Goal: Task Accomplishment & Management: Complete application form

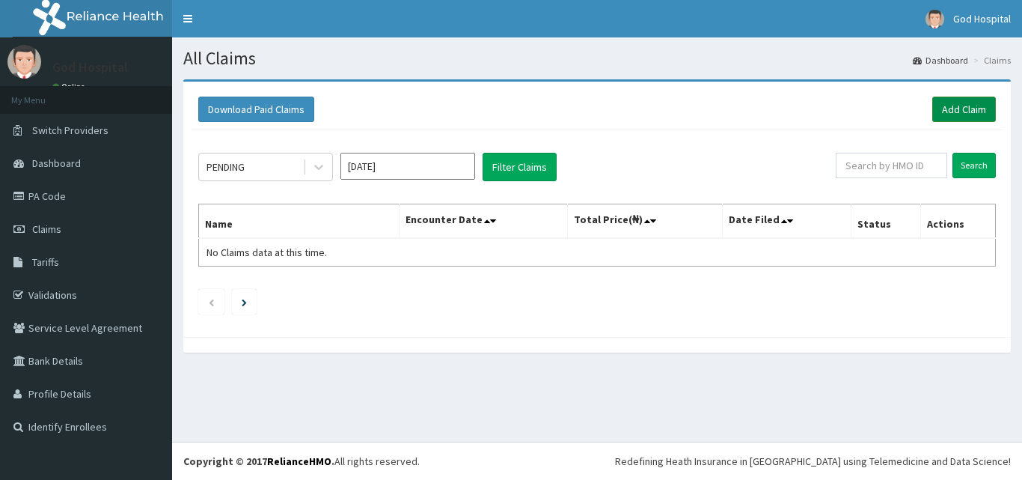
click at [951, 108] on link "Add Claim" at bounding box center [964, 109] width 64 height 25
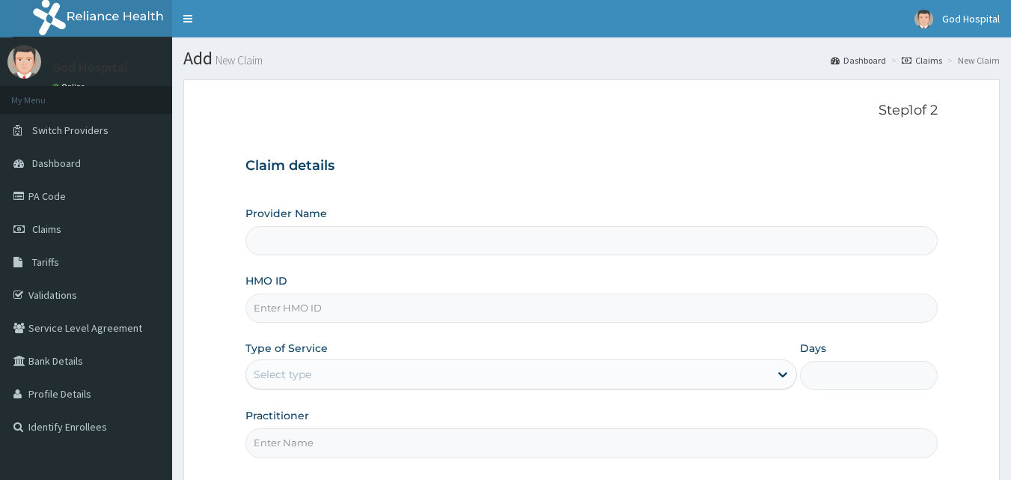
click at [561, 314] on input "HMO ID" at bounding box center [591, 307] width 693 height 29
type input "God Cures Hospital"
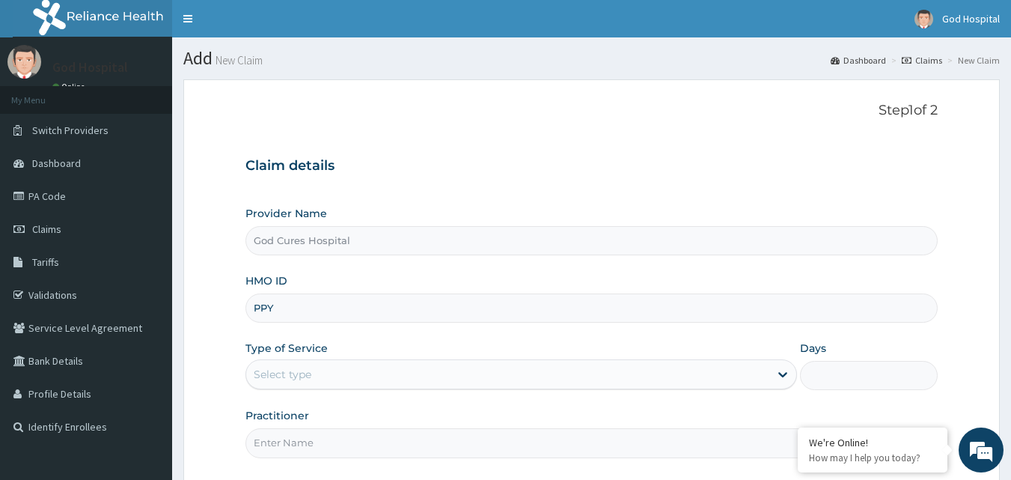
type input "Ppy/10449/a"
click at [401, 365] on div "Select type" at bounding box center [507, 374] width 523 height 24
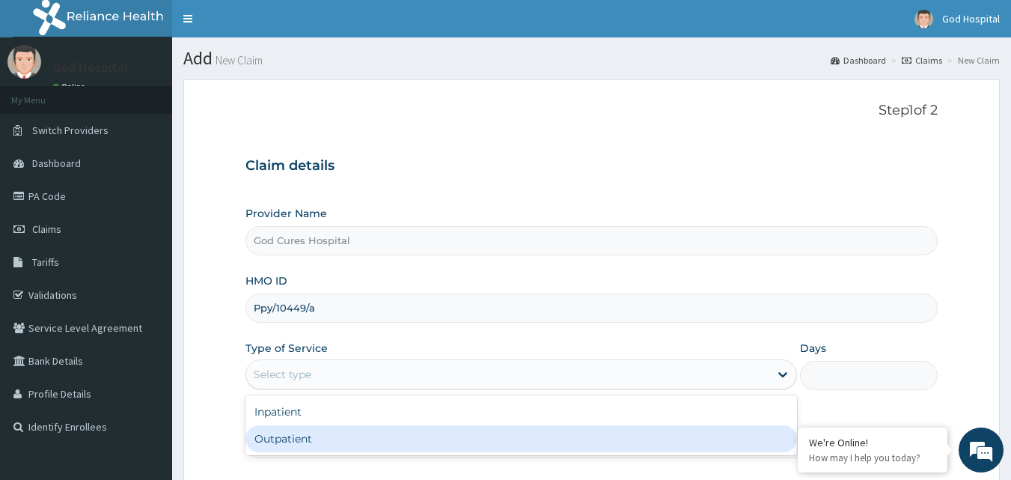
click at [512, 442] on div "Outpatient" at bounding box center [521, 438] width 552 height 27
type input "1"
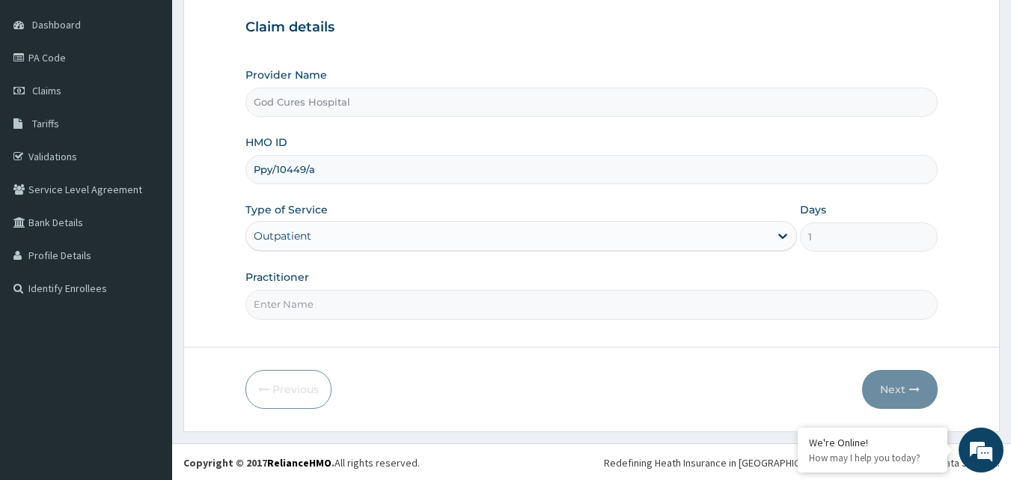
scroll to position [140, 0]
click at [382, 308] on input "Practitioner" at bounding box center [591, 302] width 693 height 29
type input "[PERSON_NAME]"
click at [894, 383] on button "Next" at bounding box center [900, 387] width 76 height 39
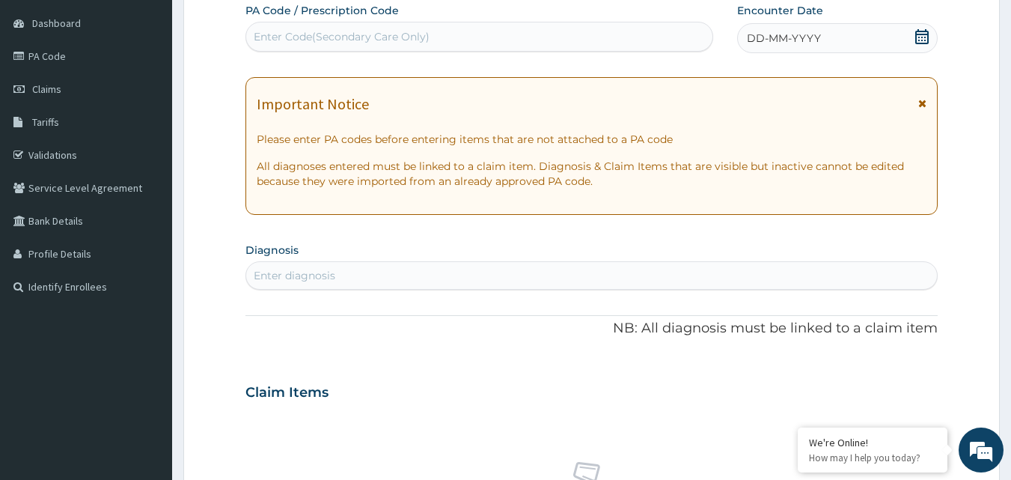
scroll to position [0, 0]
click at [925, 40] on icon at bounding box center [921, 36] width 13 height 15
click at [269, 272] on div "Enter diagnosis" at bounding box center [295, 275] width 82 height 15
type input "[MEDICAL_DATA]"
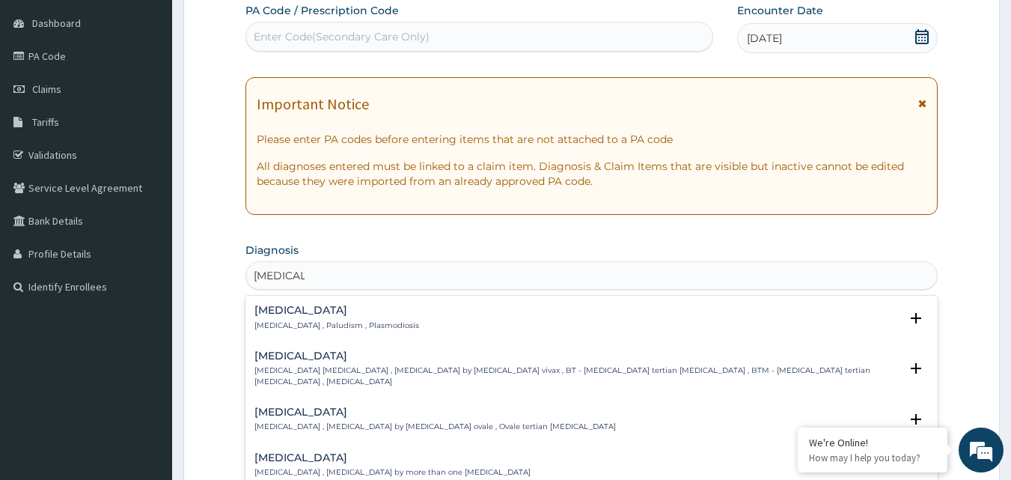
click at [296, 306] on h4 "[MEDICAL_DATA]" at bounding box center [336, 310] width 165 height 11
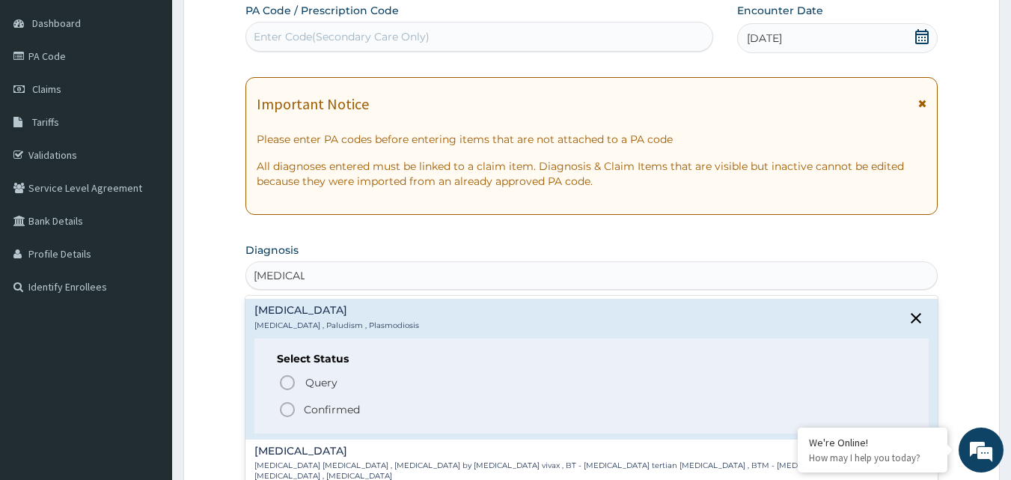
click at [286, 413] on icon "status option filled" at bounding box center [287, 409] width 18 height 18
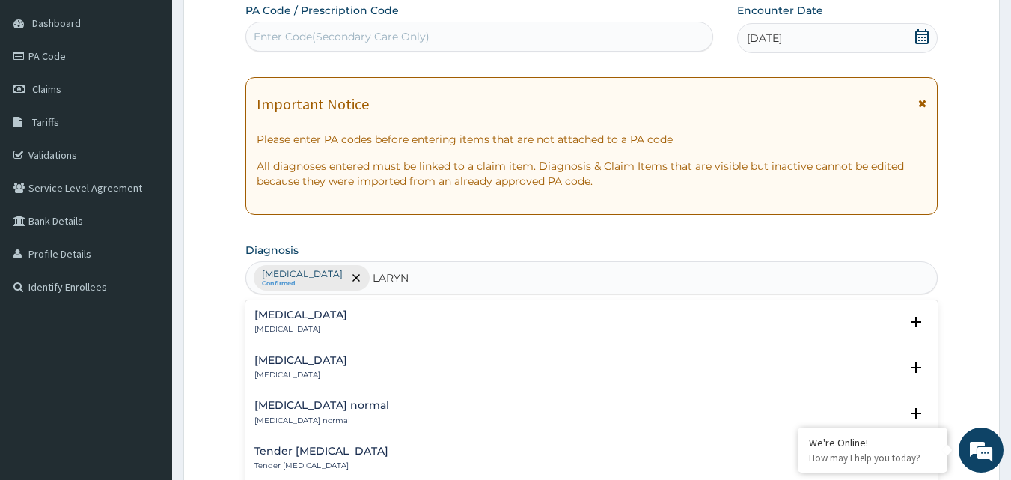
click at [259, 304] on div "[MEDICAL_DATA] [MEDICAL_DATA] Select Status Query Query covers suspected (?), K…" at bounding box center [591, 326] width 693 height 46
click at [268, 322] on div "[MEDICAL_DATA] [MEDICAL_DATA]" at bounding box center [300, 322] width 93 height 26
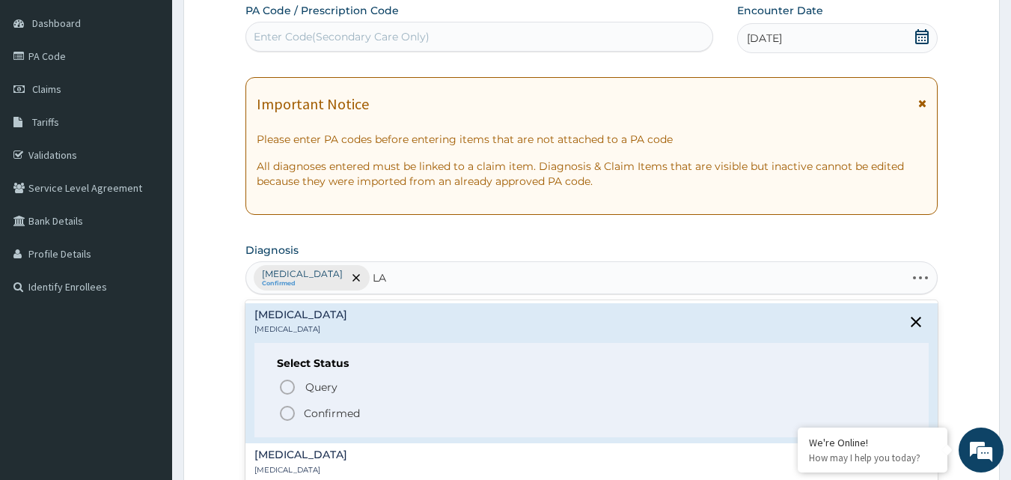
type input "L"
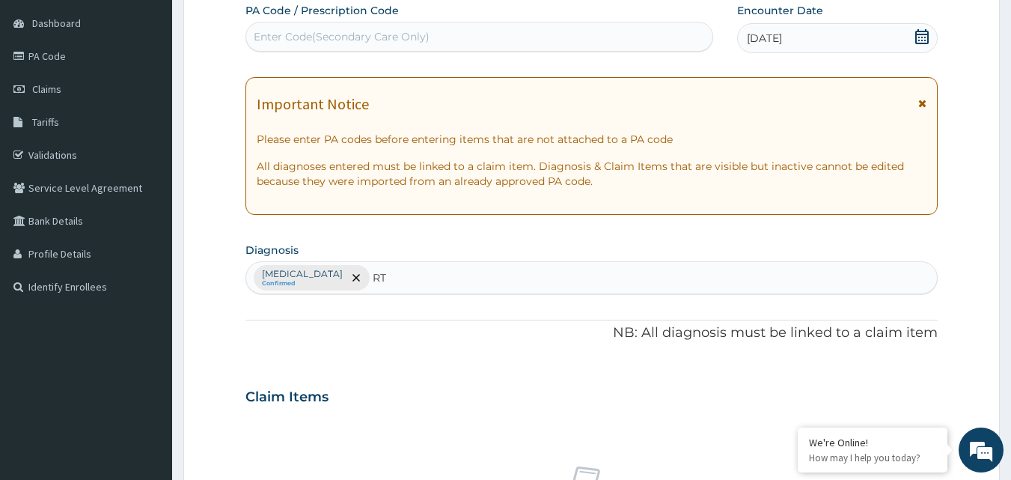
type input "RTI"
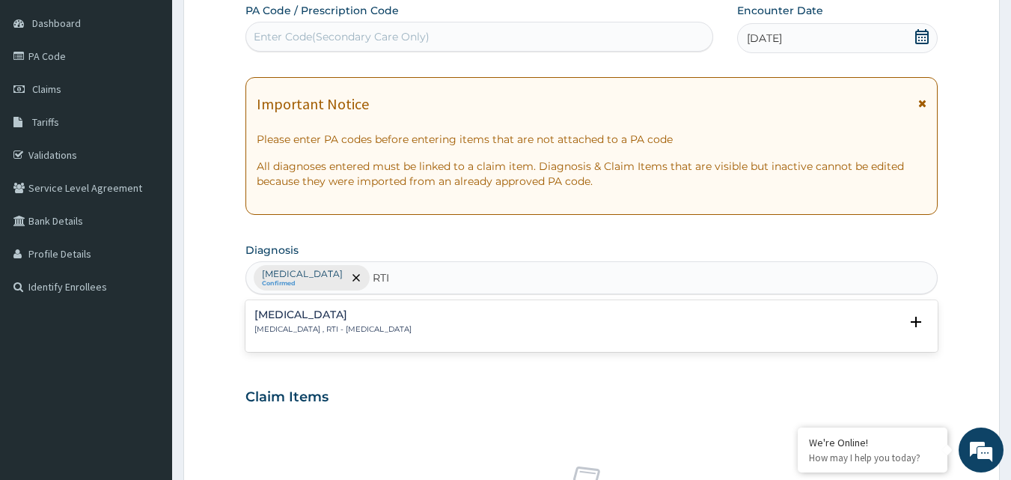
click at [284, 325] on p "[MEDICAL_DATA] , RTI - [MEDICAL_DATA]" at bounding box center [332, 329] width 157 height 10
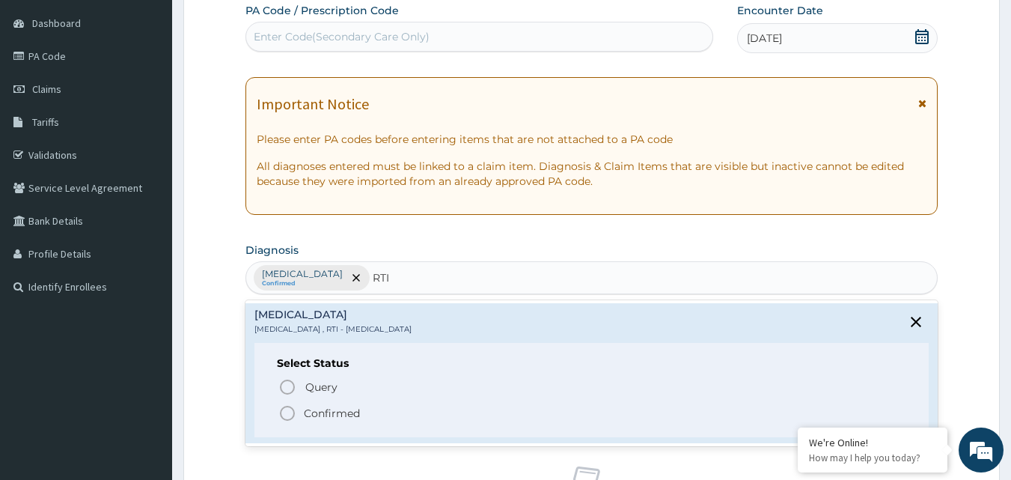
click at [284, 414] on icon "status option filled" at bounding box center [287, 413] width 18 height 18
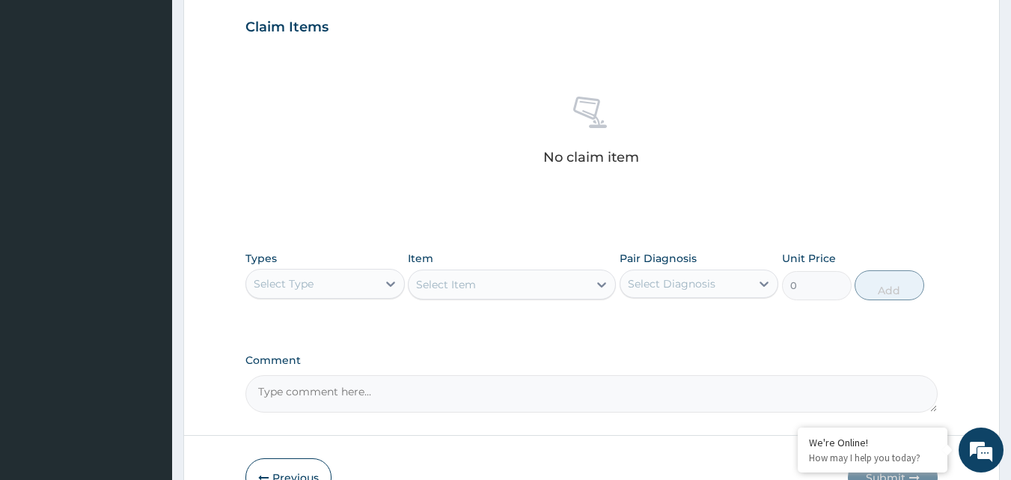
scroll to position [514, 0]
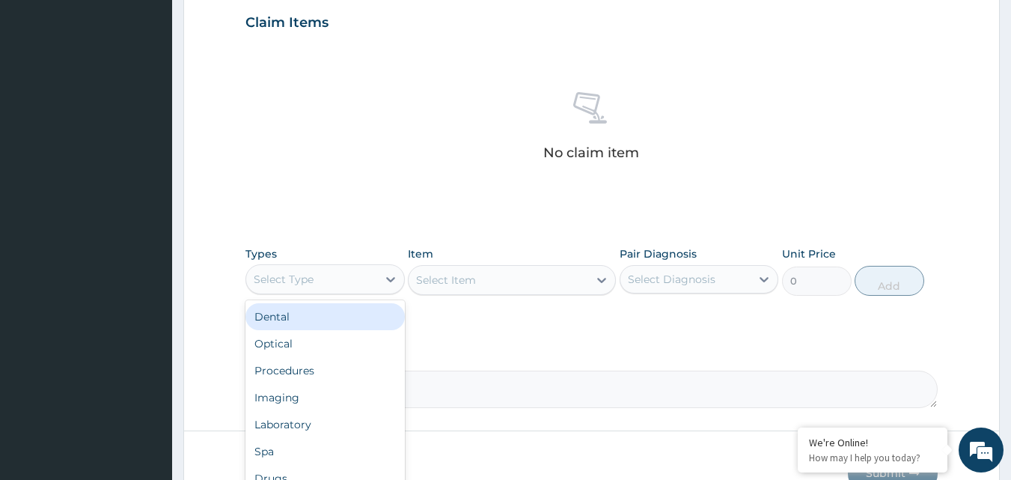
click at [348, 284] on div "Select Type" at bounding box center [311, 279] width 131 height 24
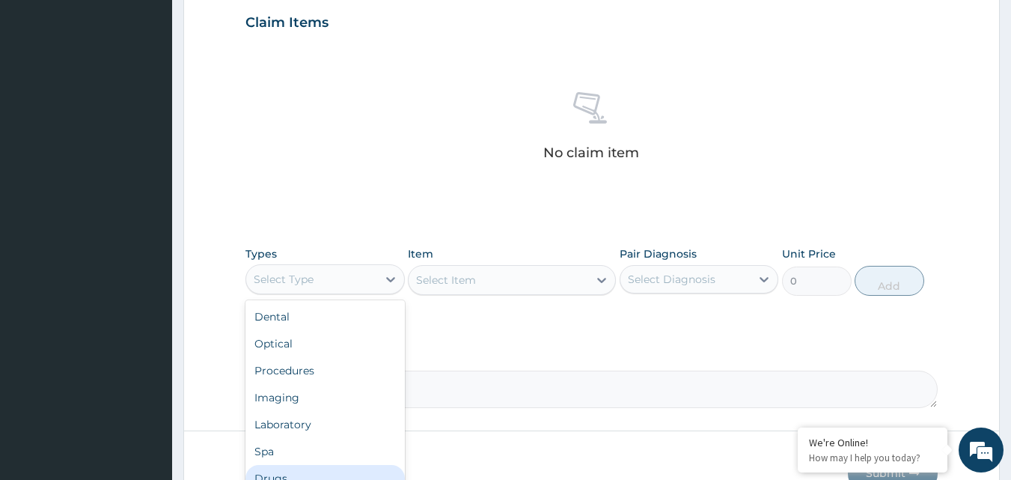
scroll to position [51, 0]
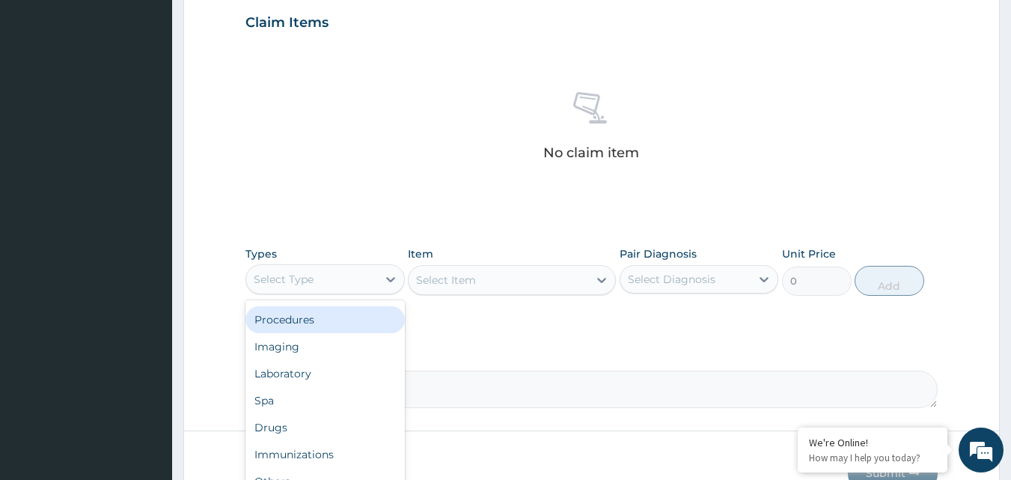
click at [300, 317] on div "Procedures" at bounding box center [324, 319] width 159 height 27
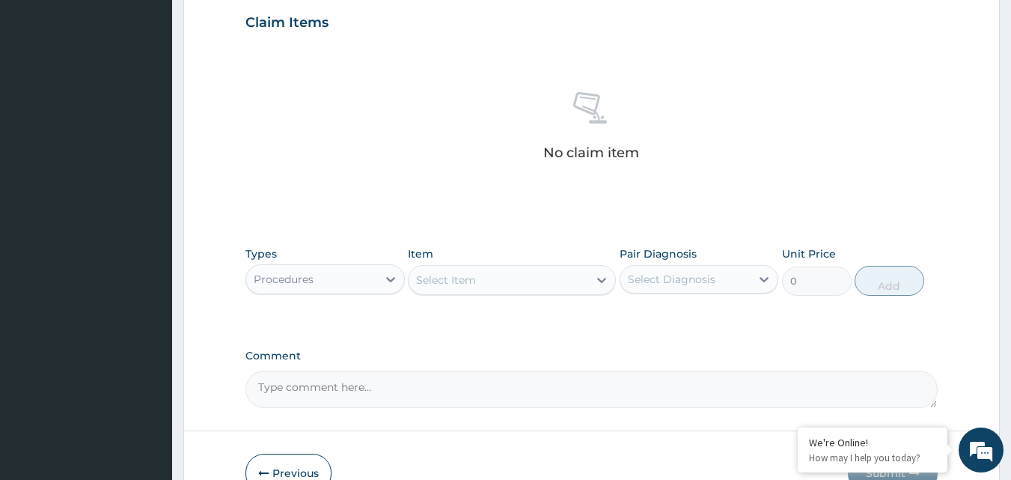
click at [544, 283] on div "Select Item" at bounding box center [499, 280] width 180 height 24
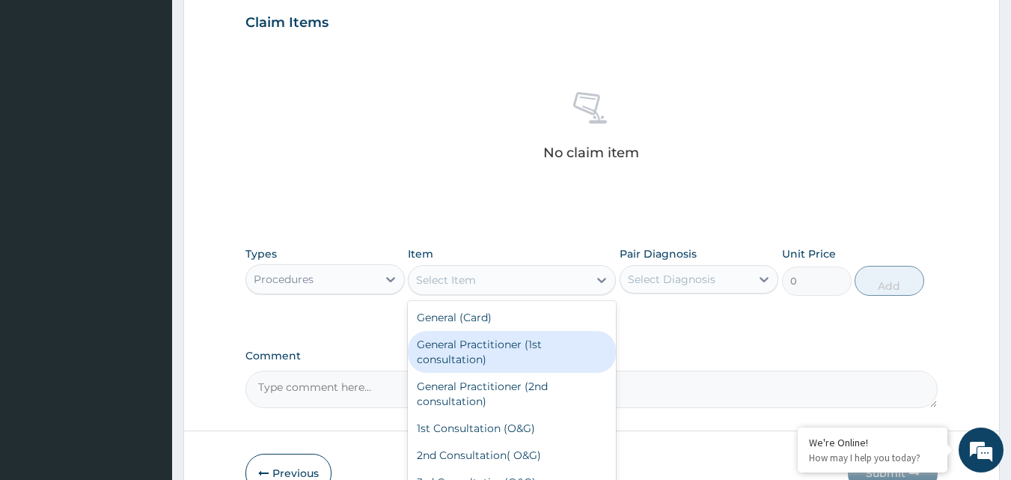
click at [549, 342] on div "General Practitioner (1st consultation)" at bounding box center [512, 352] width 208 height 42
type input "4000"
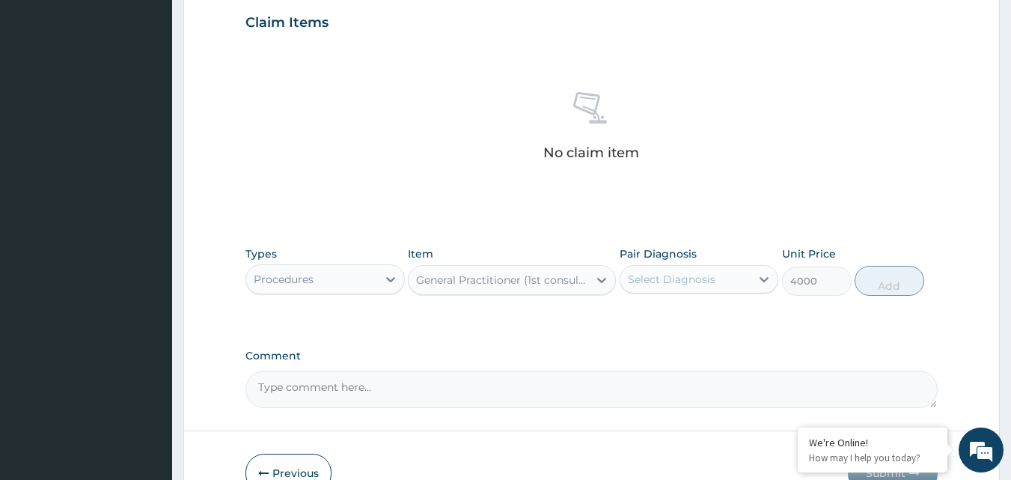
click at [690, 274] on div "Select Diagnosis" at bounding box center [672, 279] width 88 height 15
click at [705, 324] on div "[MEDICAL_DATA]" at bounding box center [699, 317] width 159 height 31
checkbox input "true"
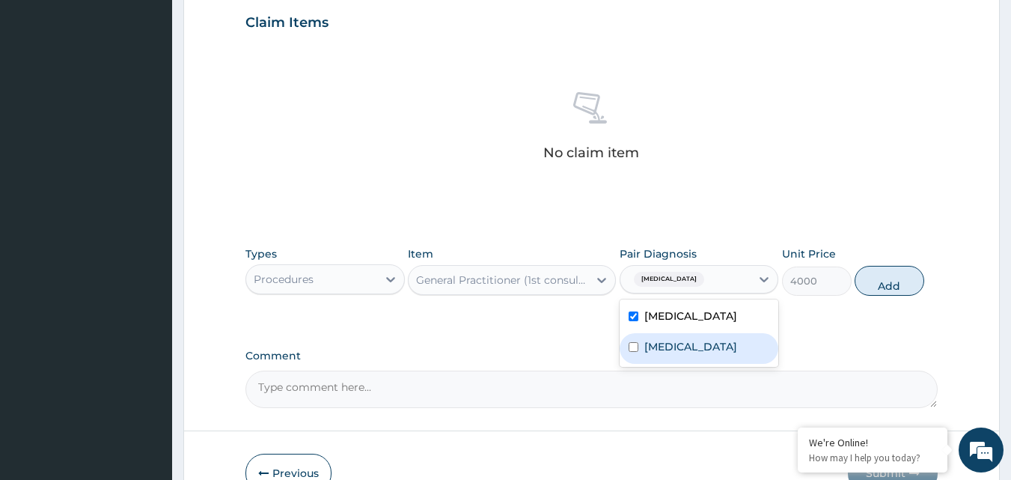
click at [713, 354] on label "[MEDICAL_DATA]" at bounding box center [690, 346] width 93 height 15
checkbox input "true"
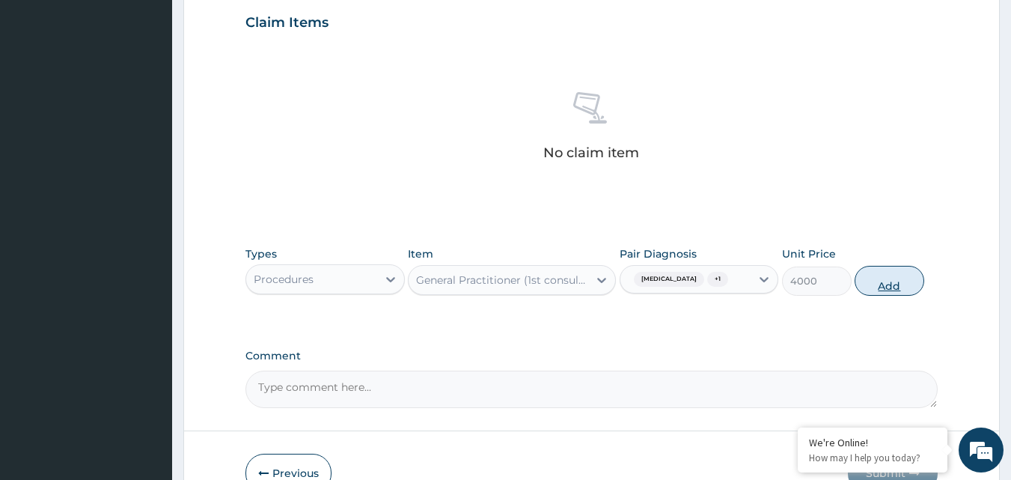
click at [879, 283] on button "Add" at bounding box center [890, 281] width 70 height 30
type input "0"
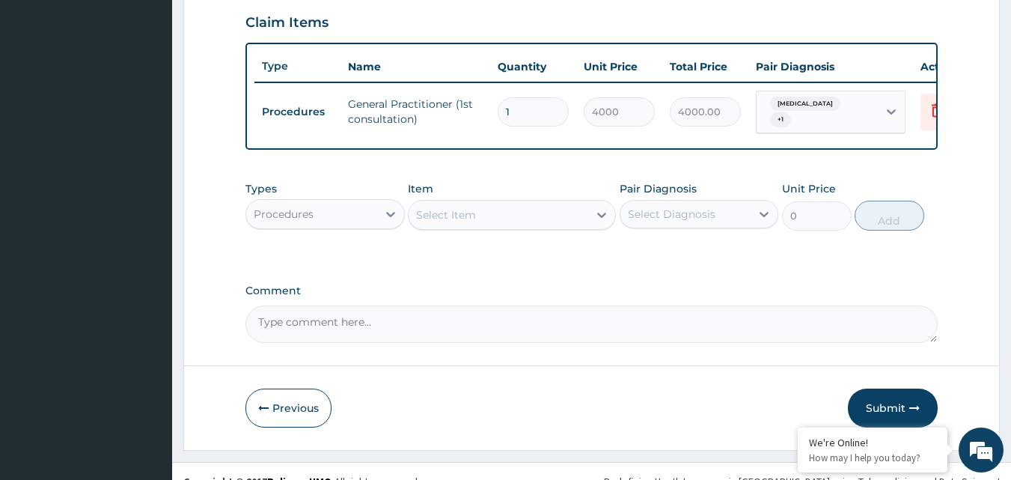
click at [324, 203] on div "Types Procedures" at bounding box center [324, 205] width 159 height 49
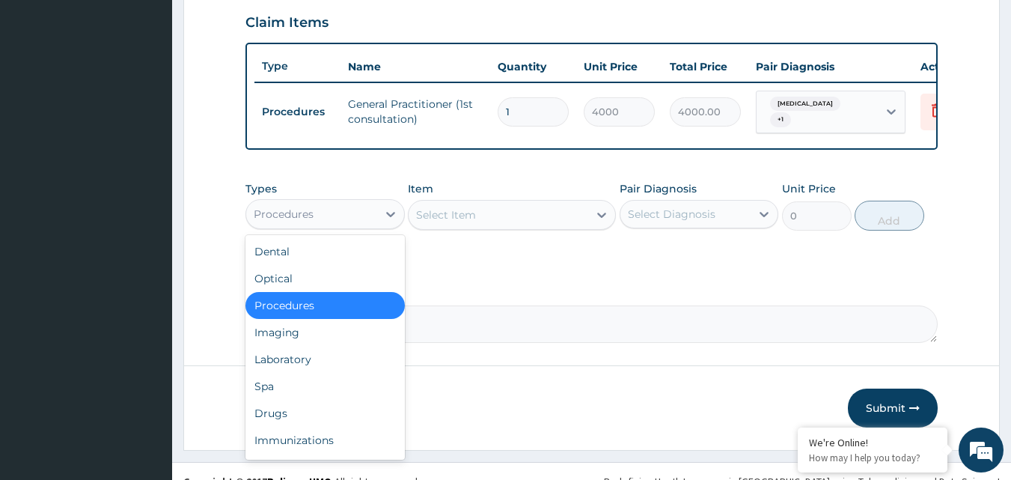
click at [310, 222] on div "Procedures" at bounding box center [284, 214] width 60 height 15
click at [317, 370] on div "Laboratory" at bounding box center [324, 359] width 159 height 27
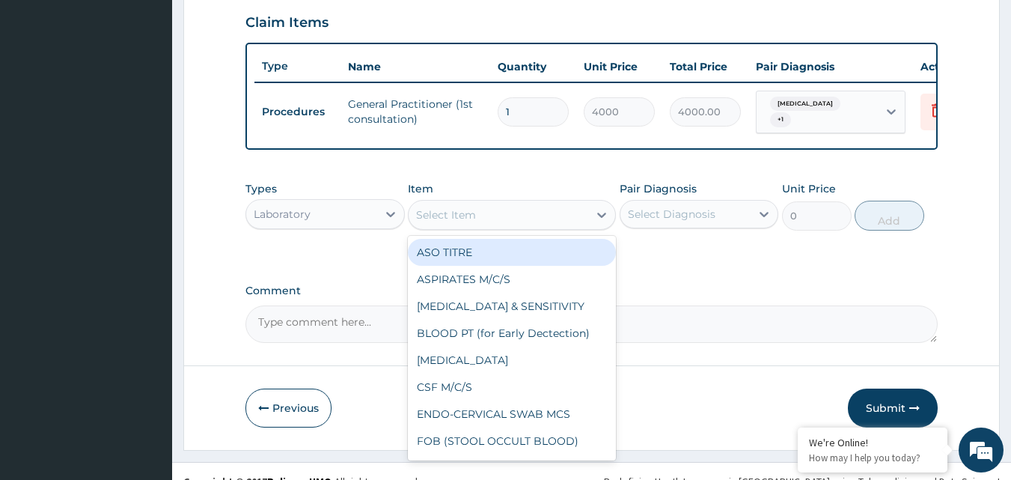
click at [453, 227] on div "Select Item" at bounding box center [499, 215] width 180 height 24
type input "MP"
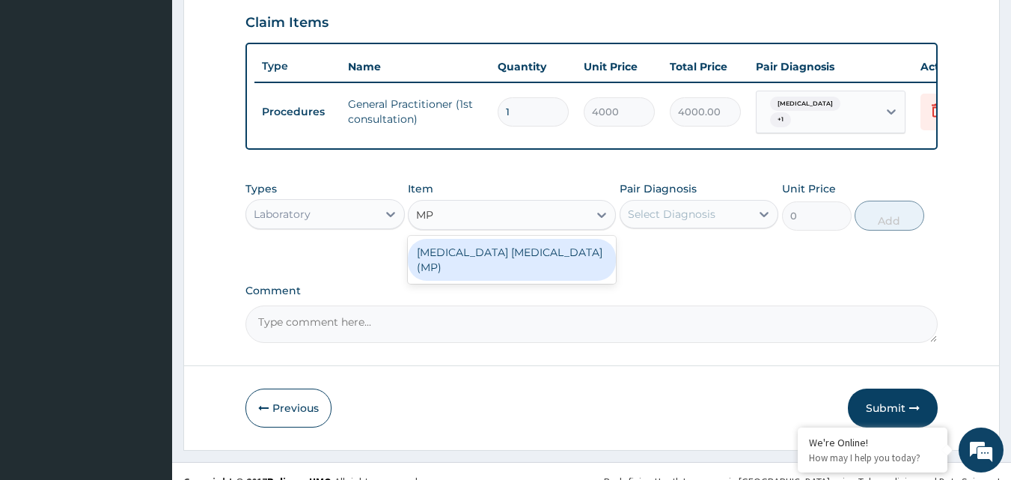
click at [485, 254] on div "[MEDICAL_DATA] [MEDICAL_DATA] (MP)" at bounding box center [512, 260] width 208 height 42
type input "1820"
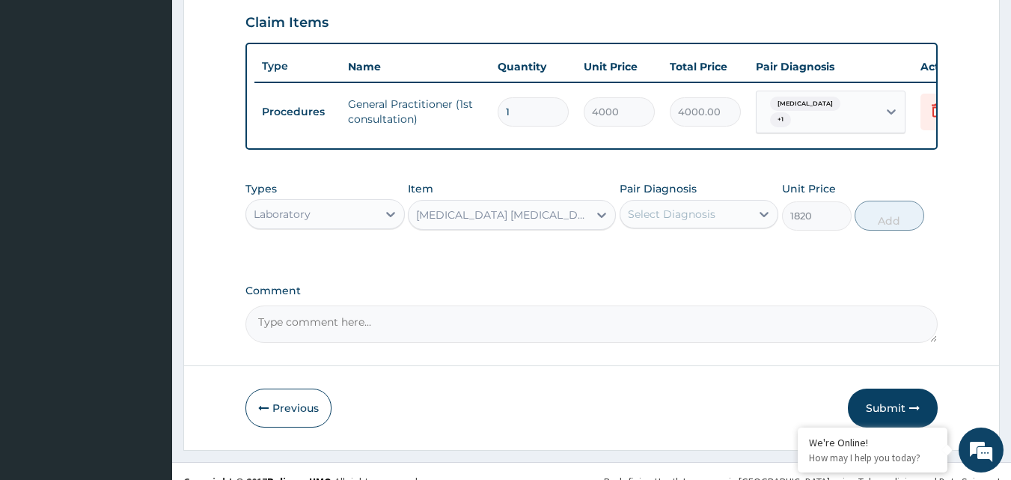
click at [679, 221] on div "Select Diagnosis" at bounding box center [672, 214] width 88 height 15
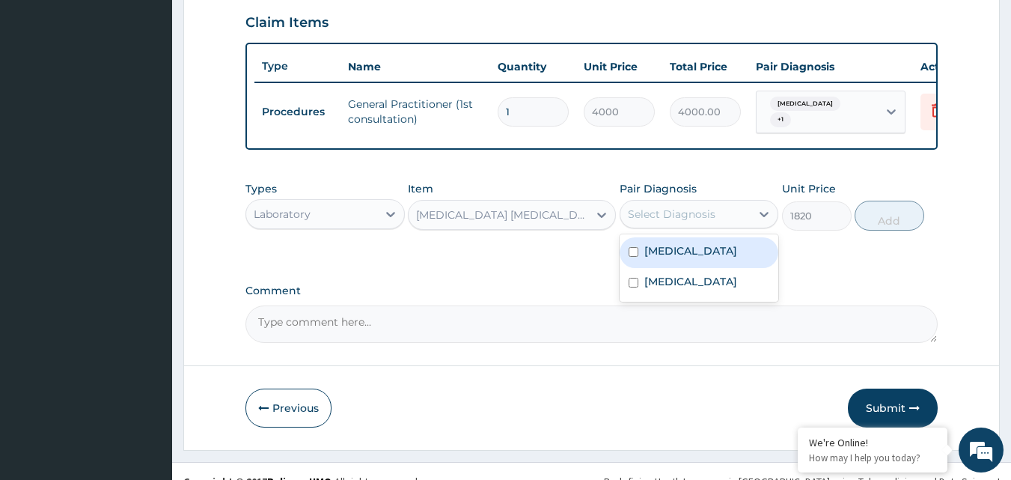
click at [685, 266] on div "[MEDICAL_DATA]" at bounding box center [699, 252] width 159 height 31
checkbox input "true"
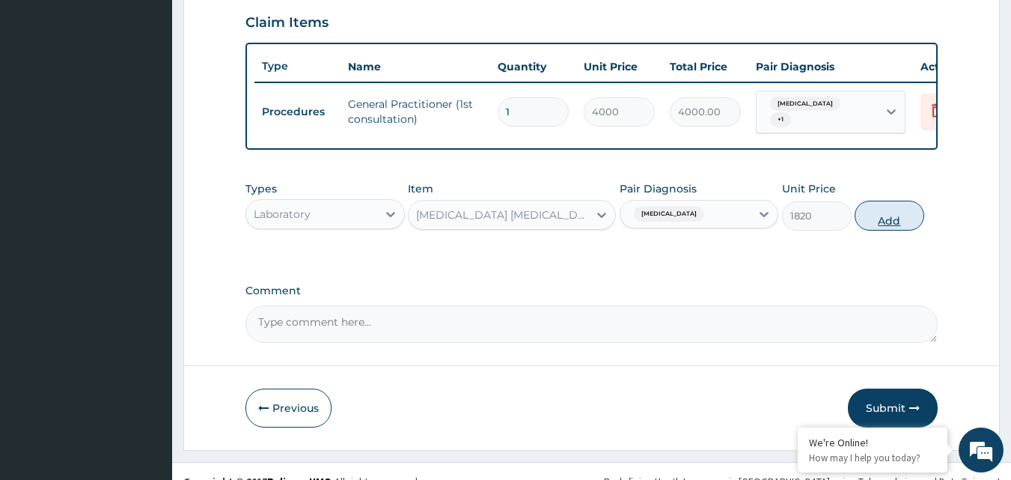
click at [899, 230] on button "Add" at bounding box center [890, 216] width 70 height 30
type input "0"
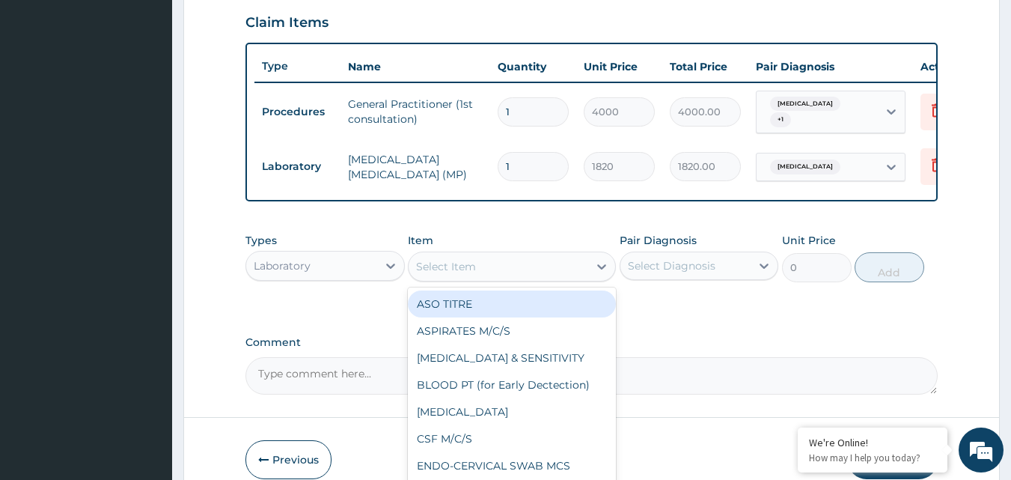
click at [483, 267] on div "Select Item" at bounding box center [499, 266] width 180 height 24
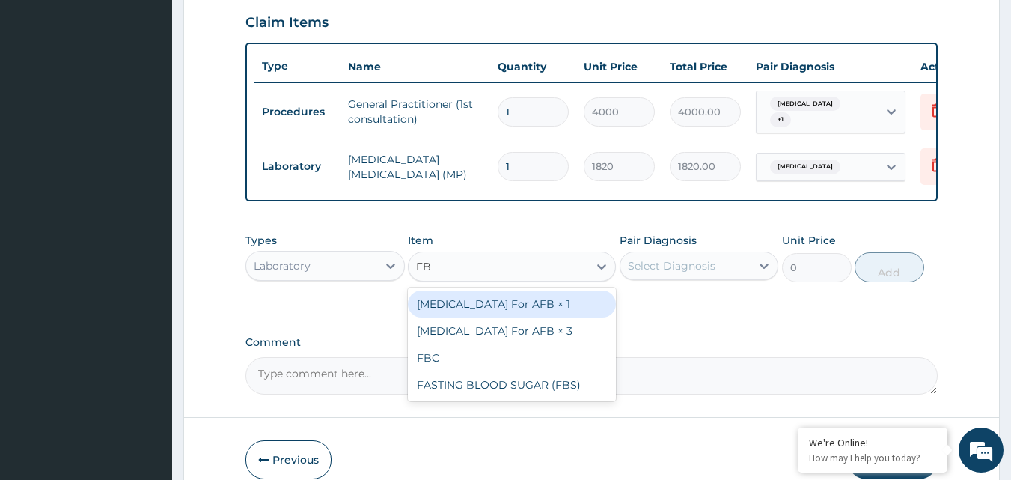
type input "FBC"
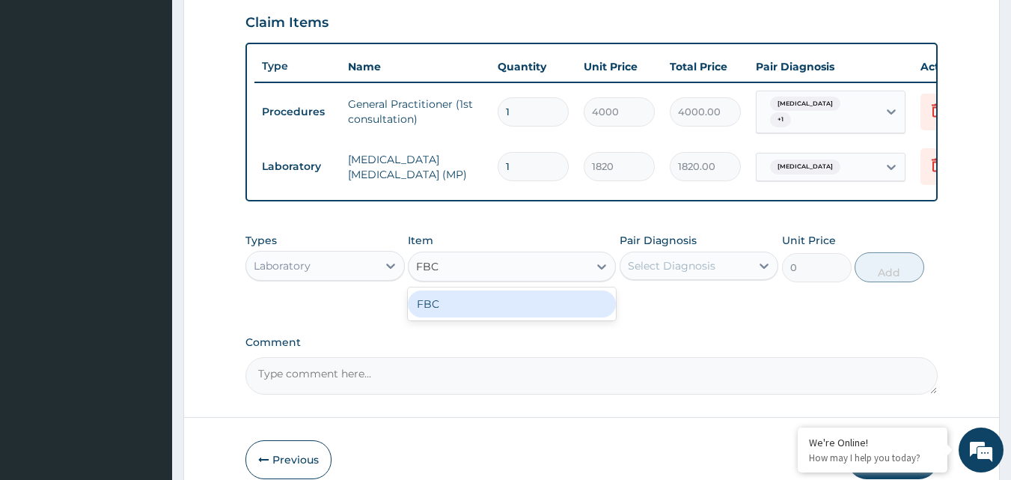
click at [516, 314] on div "FBC" at bounding box center [512, 303] width 208 height 27
type input "5200"
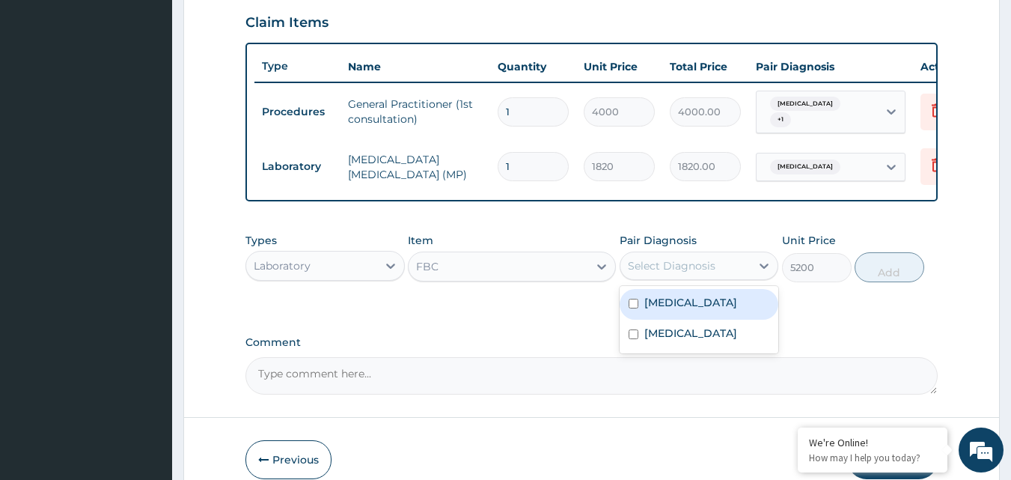
click at [686, 278] on div "Select Diagnosis" at bounding box center [685, 266] width 131 height 24
click at [695, 318] on div "[MEDICAL_DATA]" at bounding box center [699, 304] width 159 height 31
checkbox input "true"
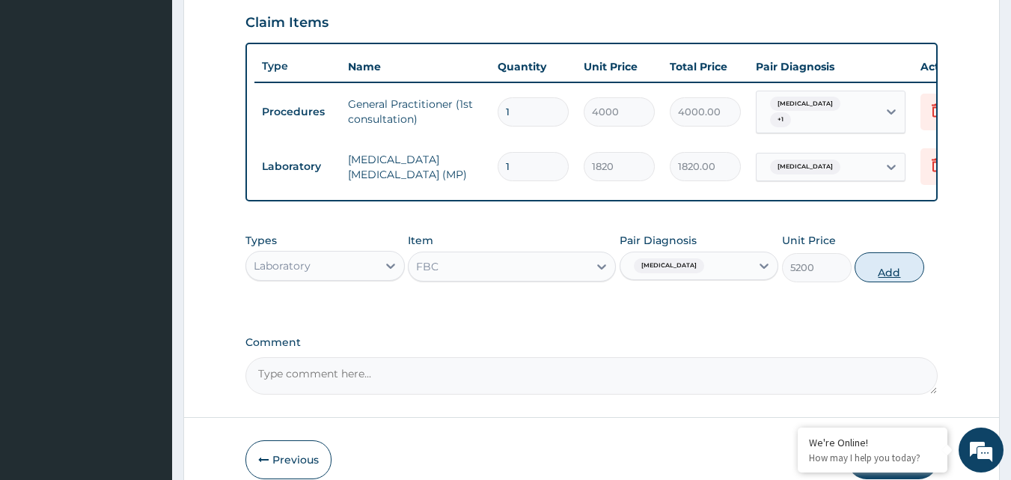
click at [899, 282] on button "Add" at bounding box center [890, 267] width 70 height 30
type input "0"
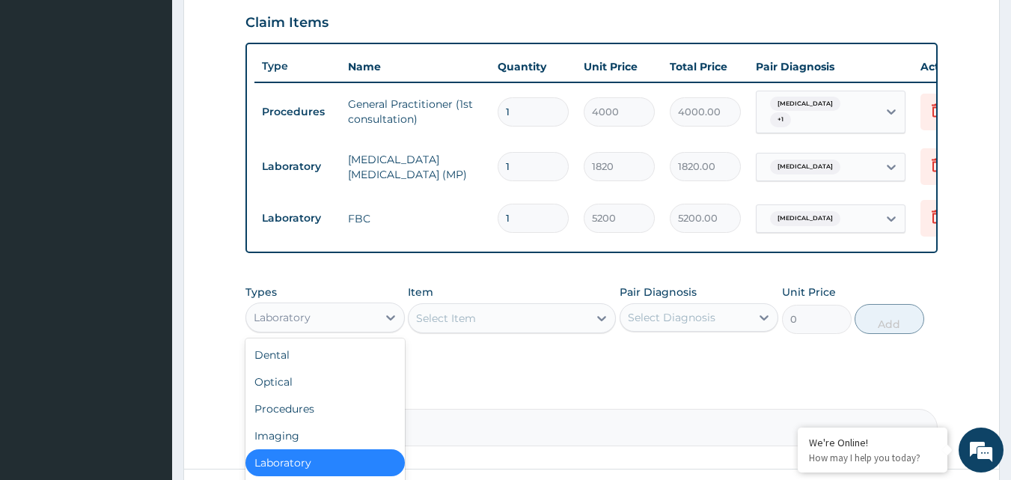
click at [269, 322] on div "Laboratory" at bounding box center [282, 317] width 57 height 15
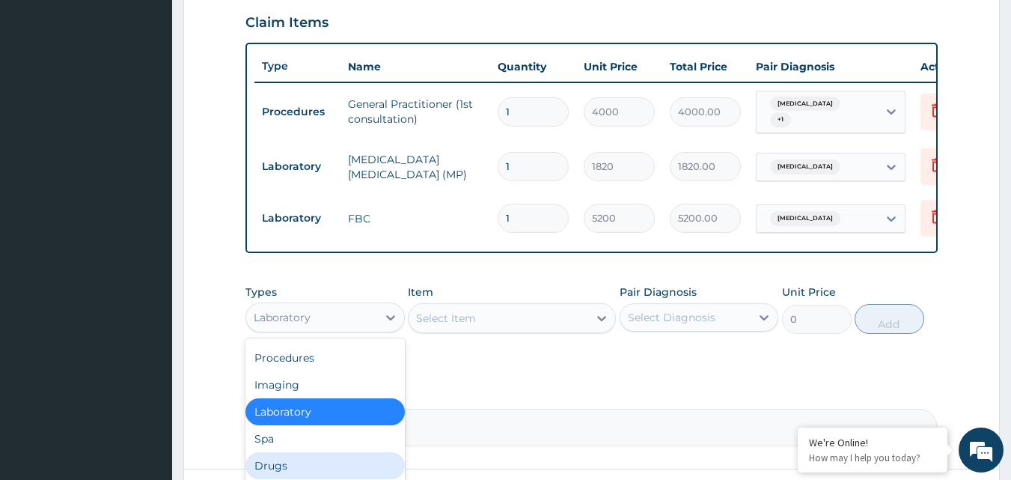
click at [293, 471] on div "Drugs" at bounding box center [324, 465] width 159 height 27
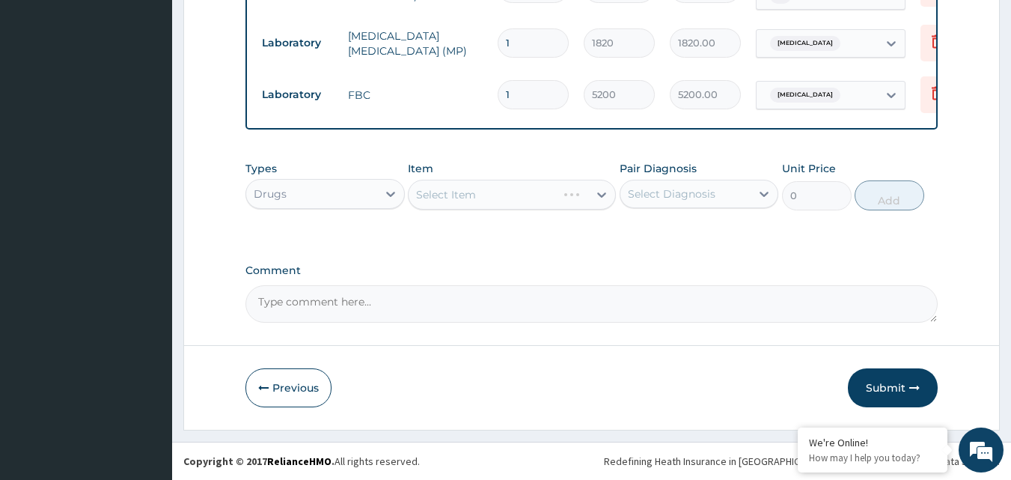
scroll to position [643, 0]
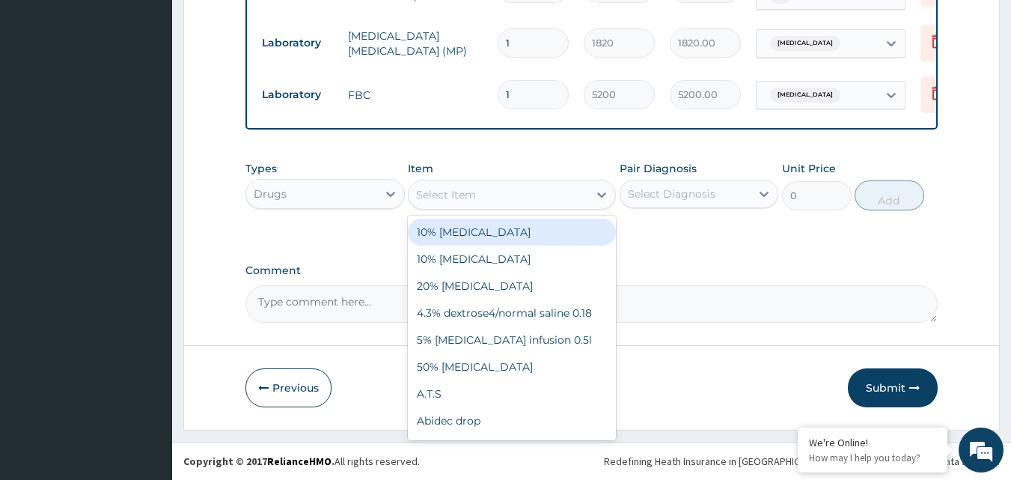
click at [539, 180] on div "Select Item" at bounding box center [512, 195] width 208 height 30
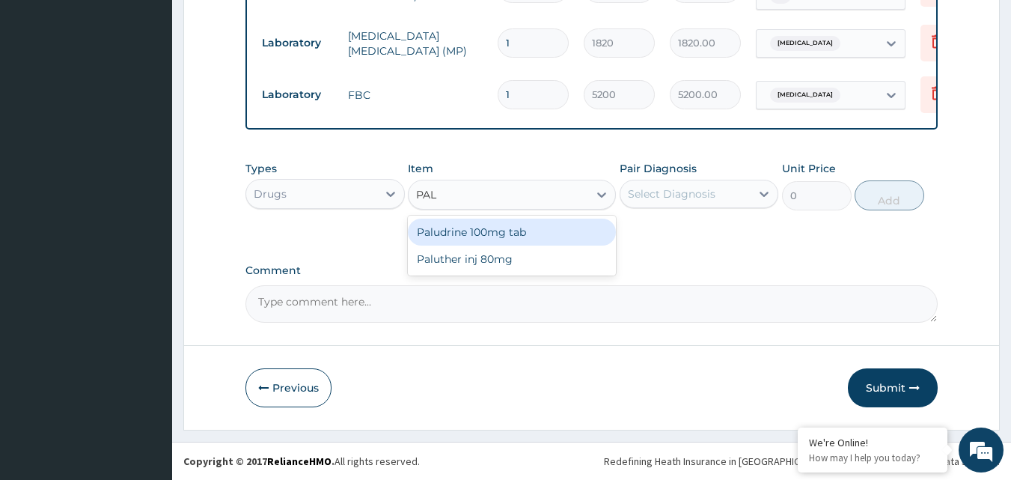
type input "PALU"
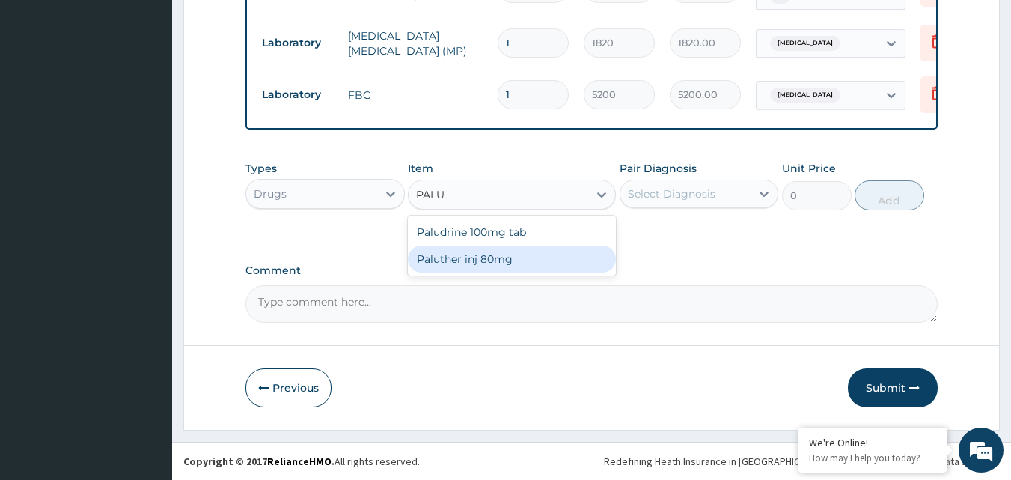
click at [555, 254] on div "Paluther inj 80mg" at bounding box center [512, 258] width 208 height 27
type input "780"
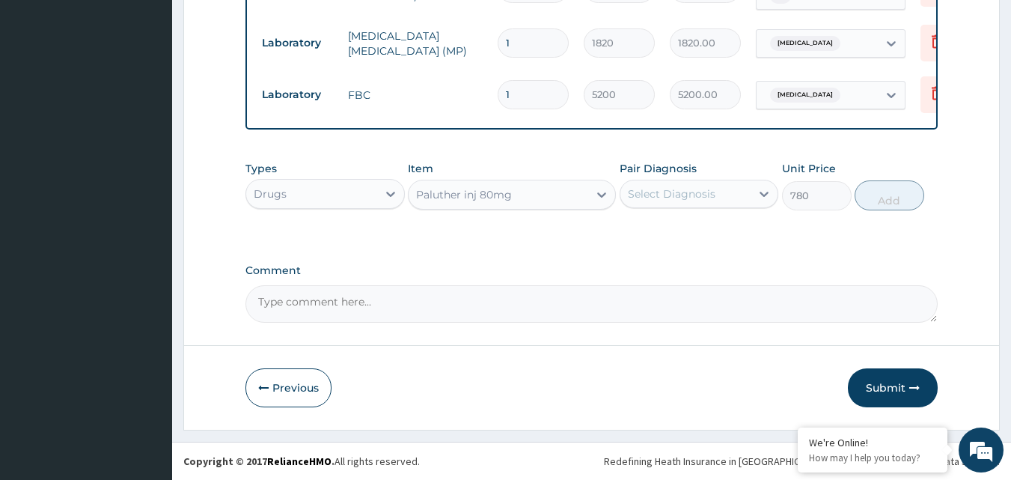
click at [664, 199] on div "Select Diagnosis" at bounding box center [672, 193] width 88 height 15
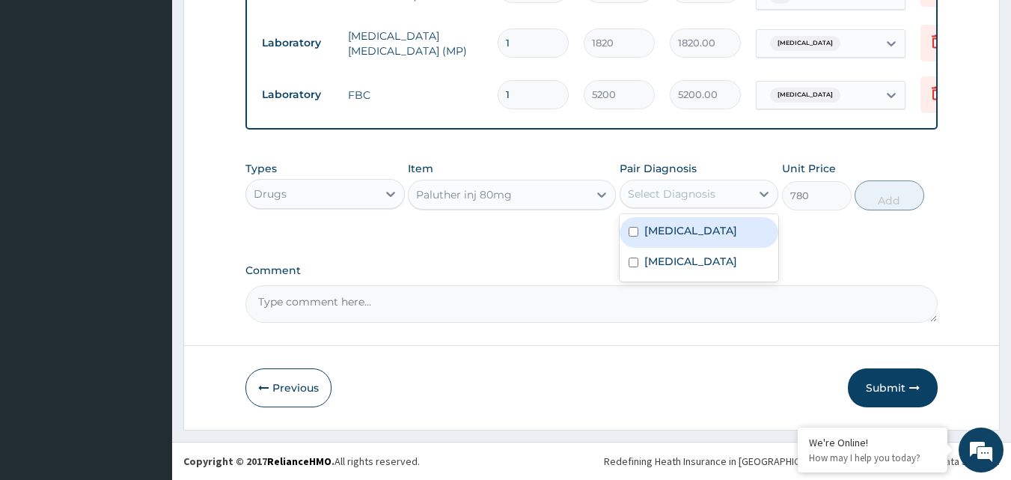
click at [688, 239] on div "[MEDICAL_DATA]" at bounding box center [699, 232] width 159 height 31
checkbox input "true"
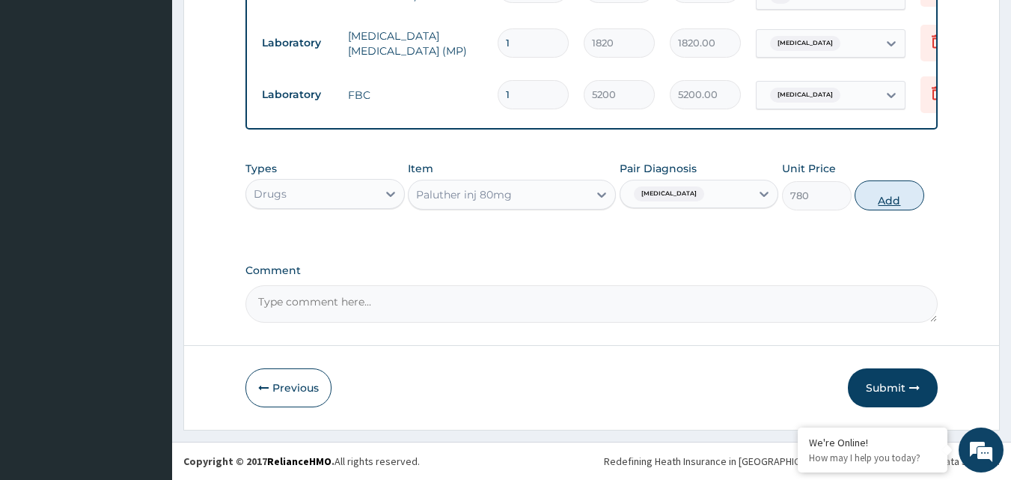
click at [891, 203] on button "Add" at bounding box center [890, 195] width 70 height 30
type input "0"
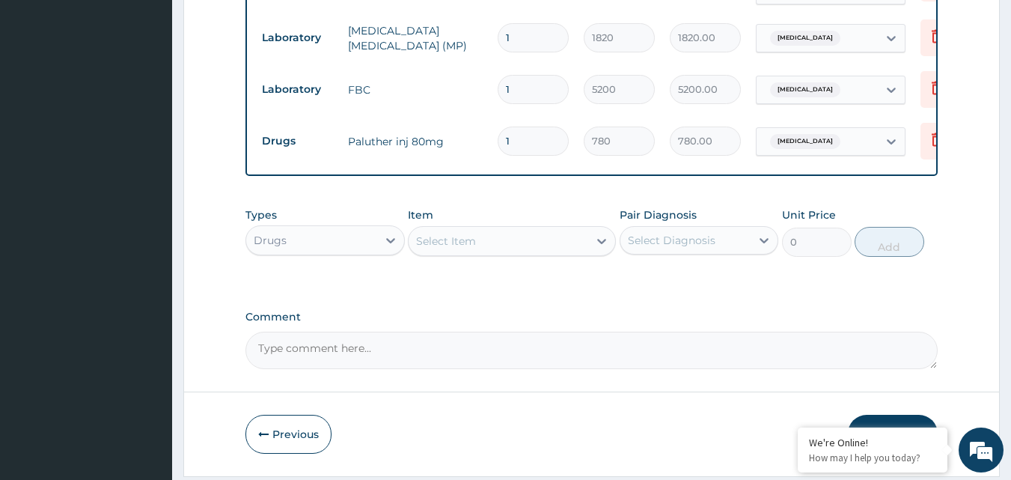
type input "0.00"
type input "6"
type input "4680.00"
type input "6"
click at [436, 248] on div "Select Item" at bounding box center [446, 240] width 60 height 15
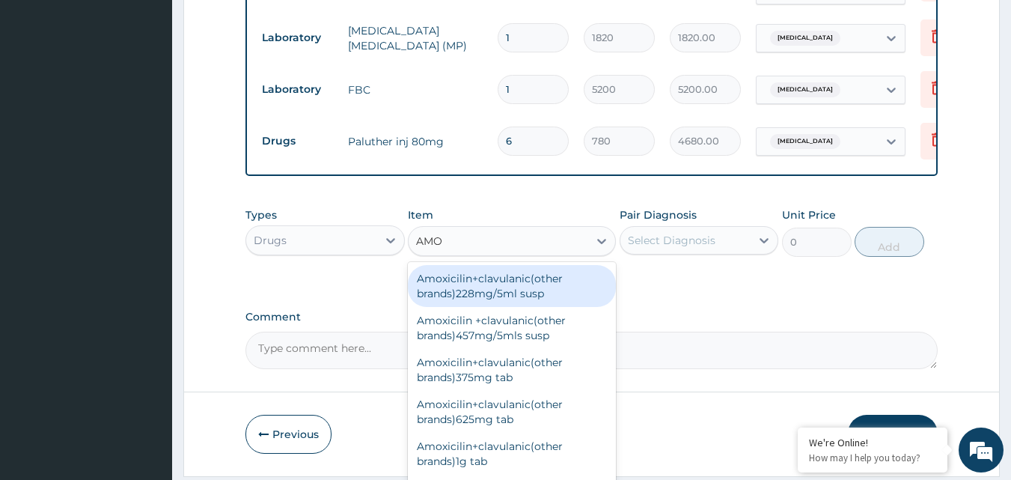
type input "AMOX"
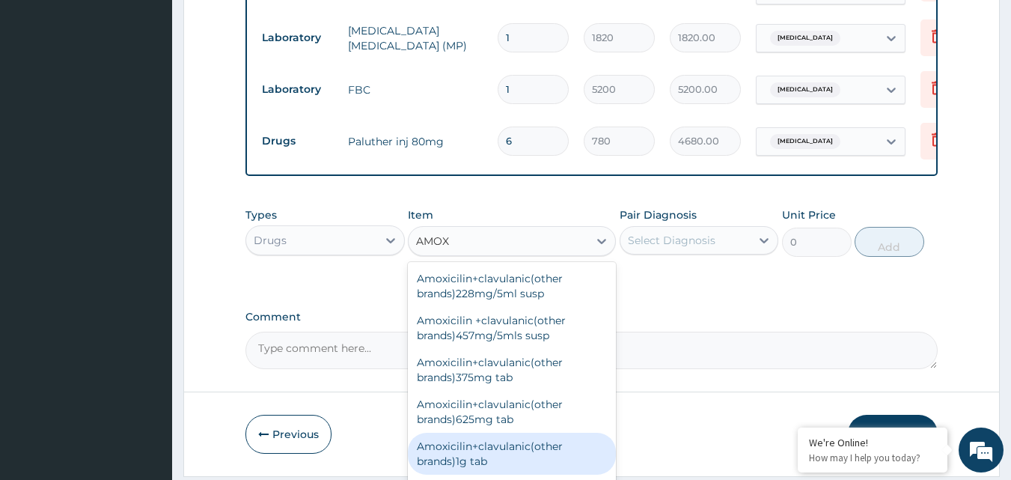
click at [508, 462] on div "Amoxicilin+clavulanic(other brands)1g tab" at bounding box center [512, 454] width 208 height 42
type input "230.4"
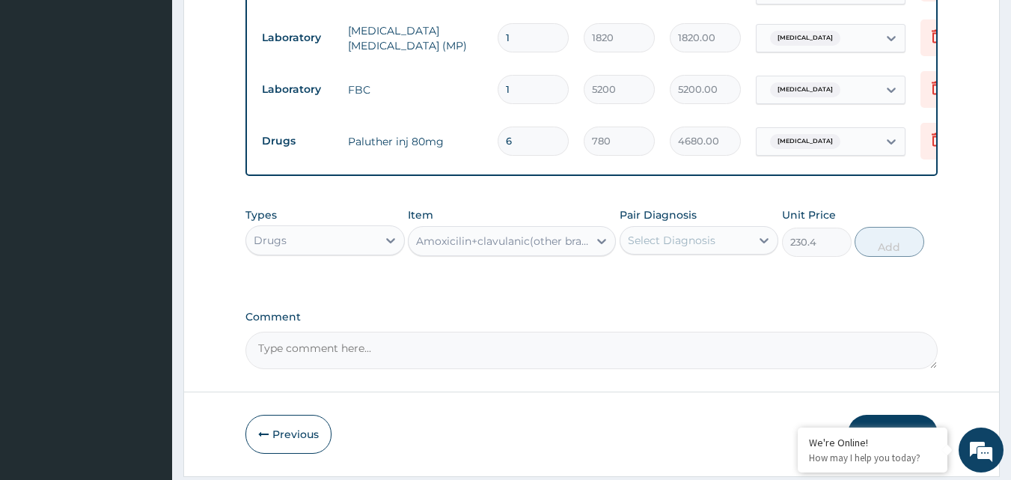
click at [673, 252] on div "Select Diagnosis" at bounding box center [685, 240] width 131 height 24
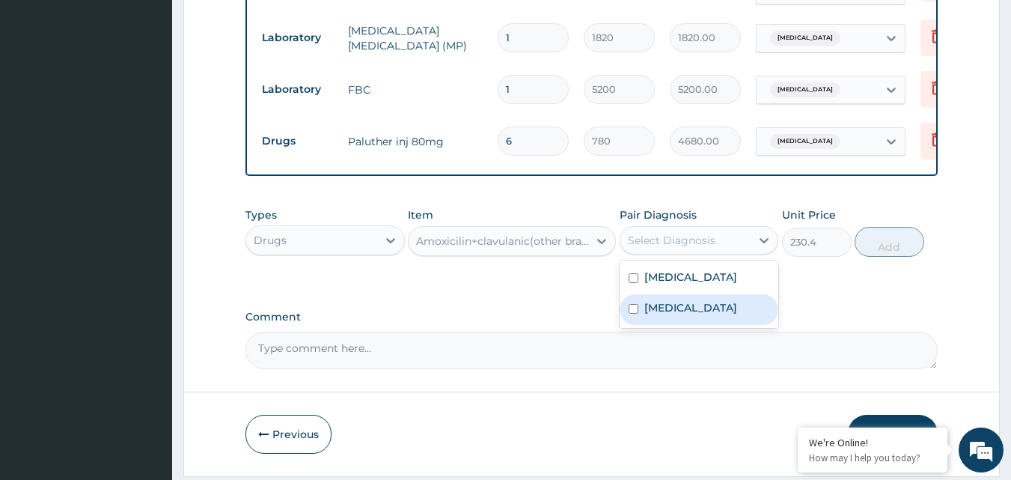
click at [680, 315] on label "[MEDICAL_DATA]" at bounding box center [690, 307] width 93 height 15
checkbox input "true"
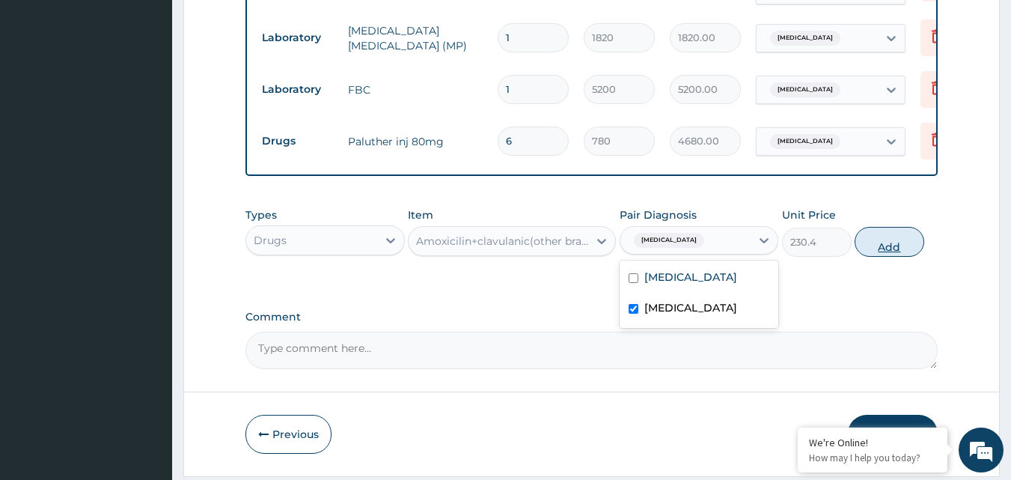
click at [895, 246] on button "Add" at bounding box center [890, 242] width 70 height 30
type input "0"
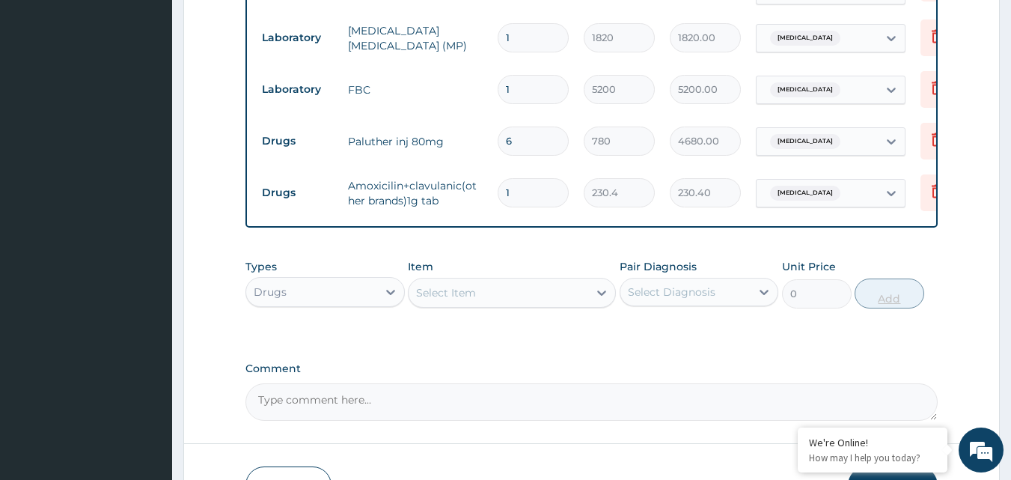
type input "14"
type input "3225.60"
type input "14"
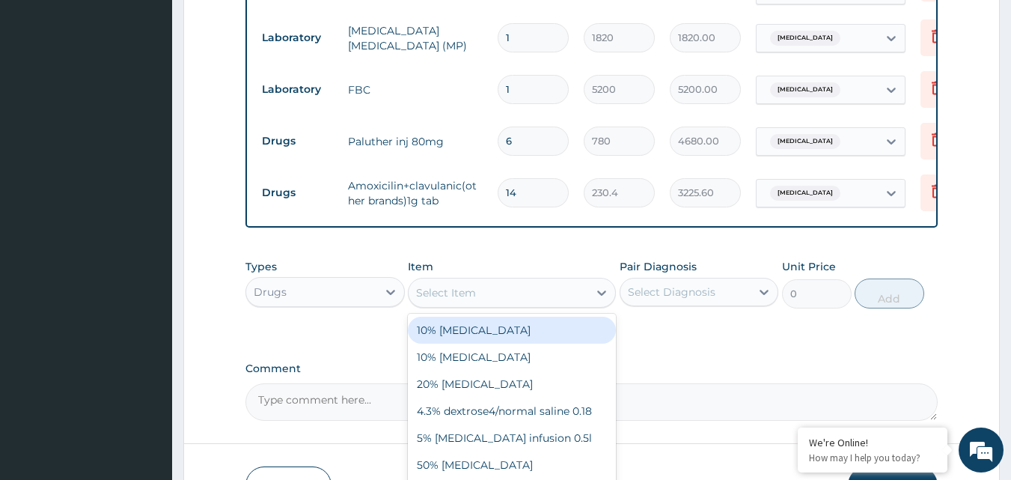
click at [522, 299] on div "Select Item" at bounding box center [499, 293] width 180 height 24
type input "[PERSON_NAME]"
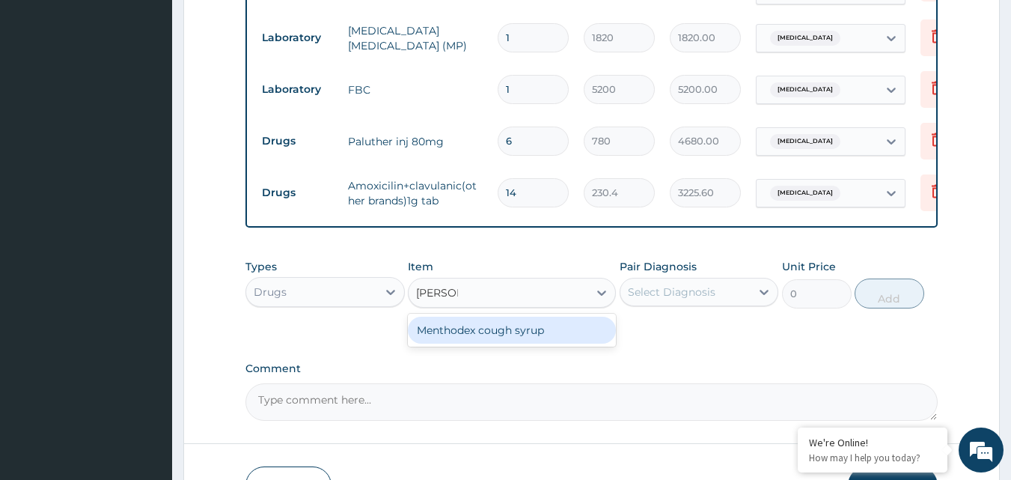
click at [532, 333] on div "Menthodex cough syrup" at bounding box center [512, 330] width 208 height 27
type input "1152"
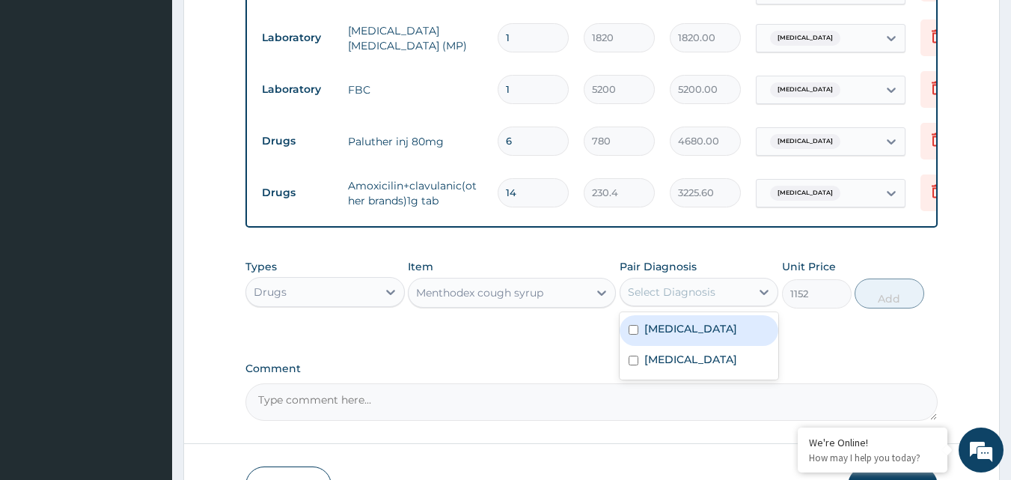
click at [676, 299] on div "Select Diagnosis" at bounding box center [672, 291] width 88 height 15
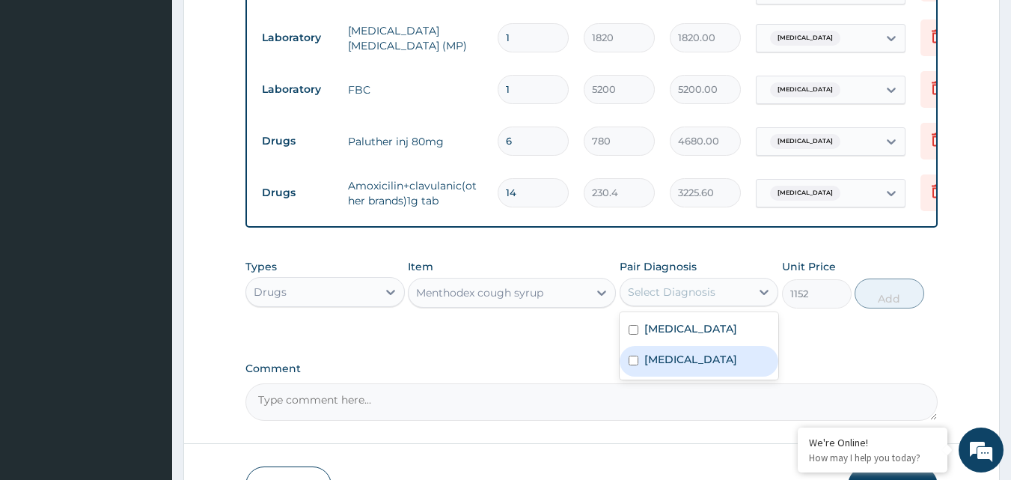
click at [702, 367] on label "[MEDICAL_DATA]" at bounding box center [690, 359] width 93 height 15
checkbox input "true"
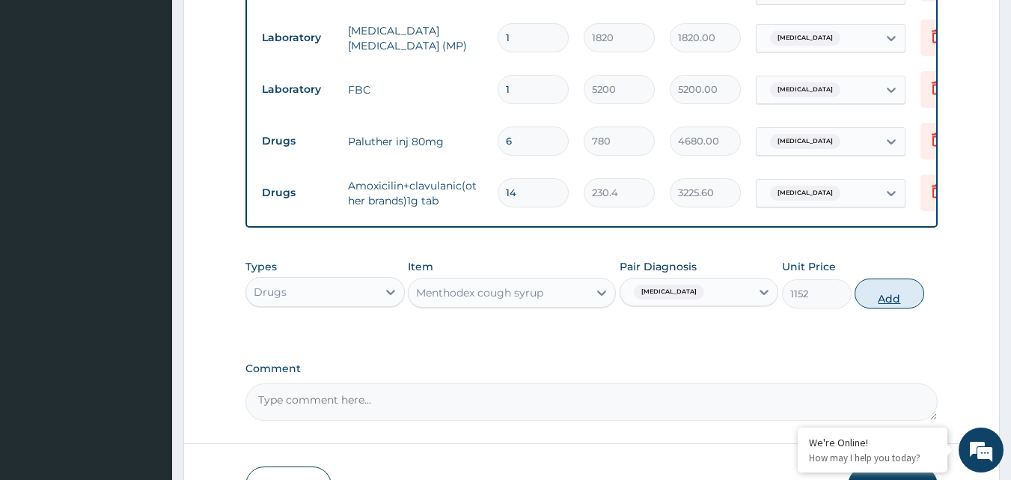
click at [879, 306] on button "Add" at bounding box center [890, 293] width 70 height 30
type input "0"
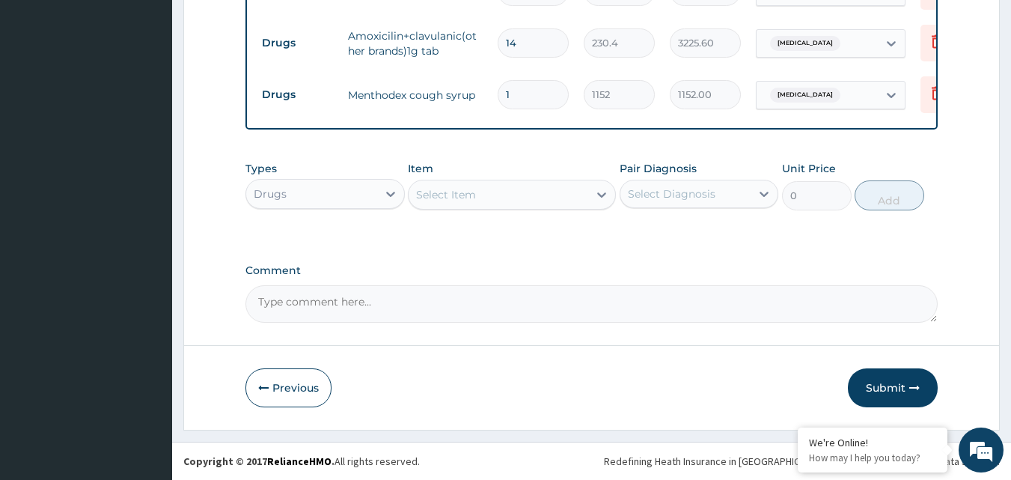
scroll to position [798, 0]
click at [902, 383] on button "Submit" at bounding box center [893, 387] width 90 height 39
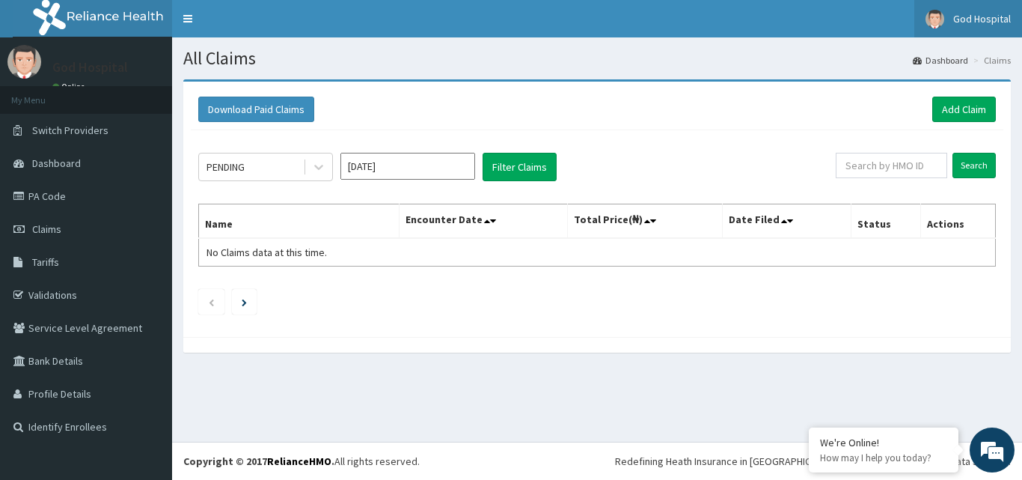
click at [975, 10] on link "God Hospital" at bounding box center [968, 18] width 108 height 37
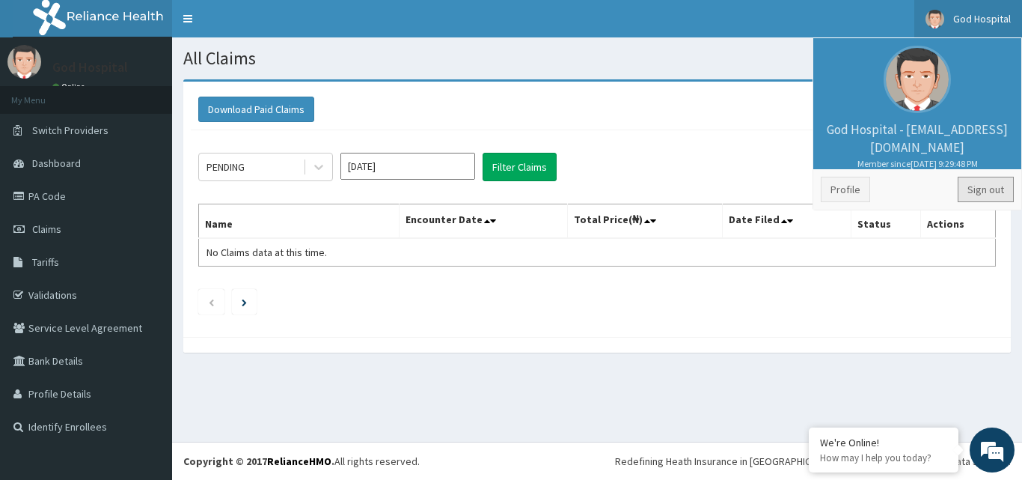
click at [977, 195] on link "Sign out" at bounding box center [986, 189] width 56 height 25
